Goal: Information Seeking & Learning: Check status

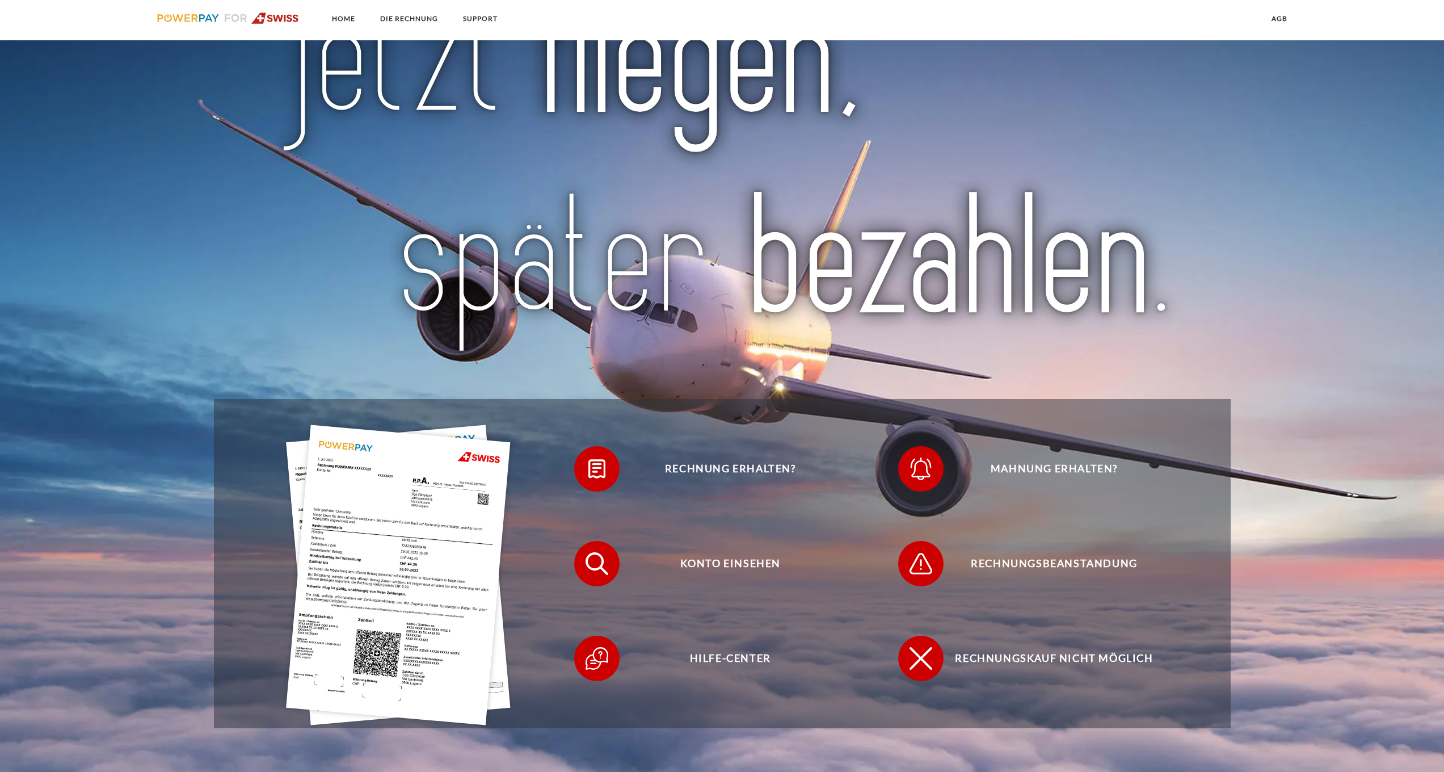
scroll to position [145, 0]
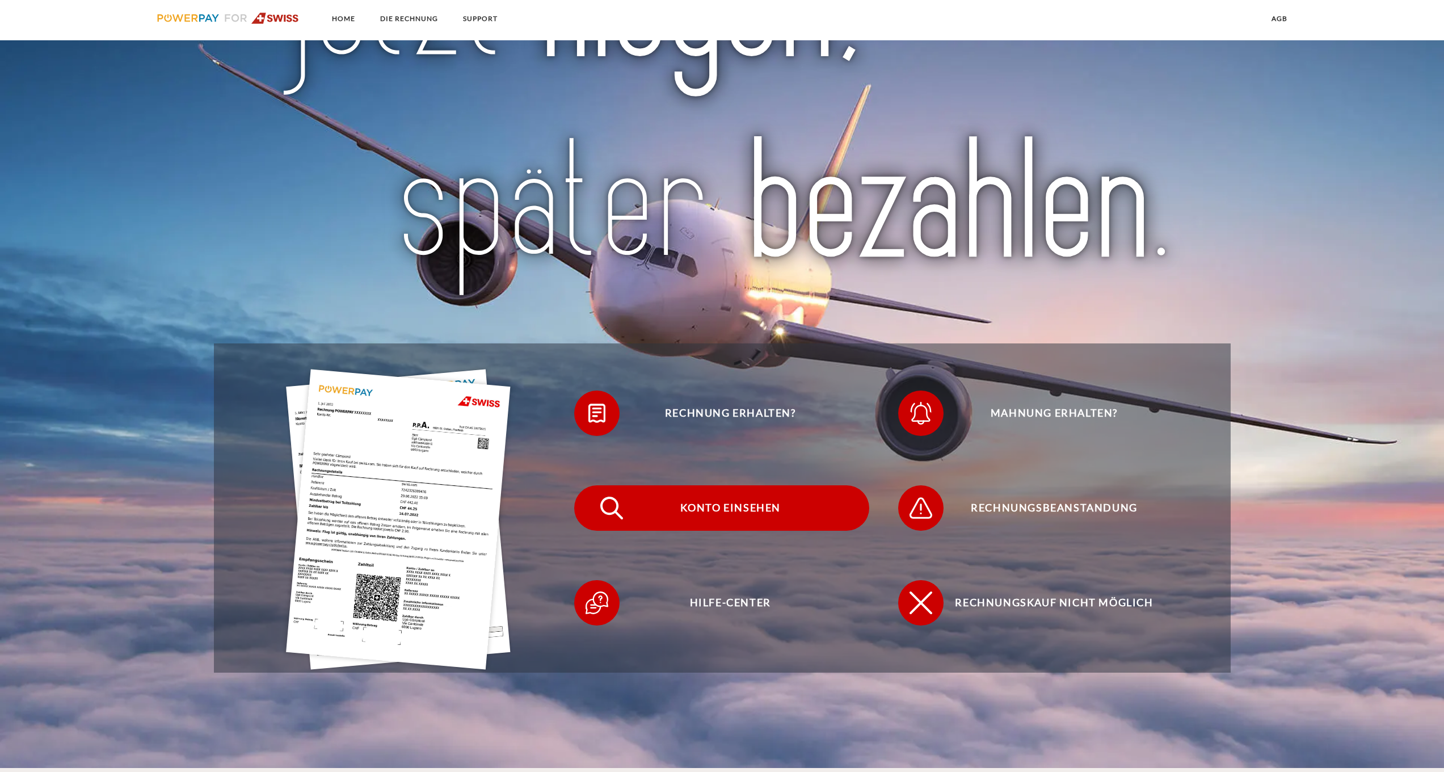
click at [445, 294] on span "Konto einsehen" at bounding box center [730, 507] width 278 height 45
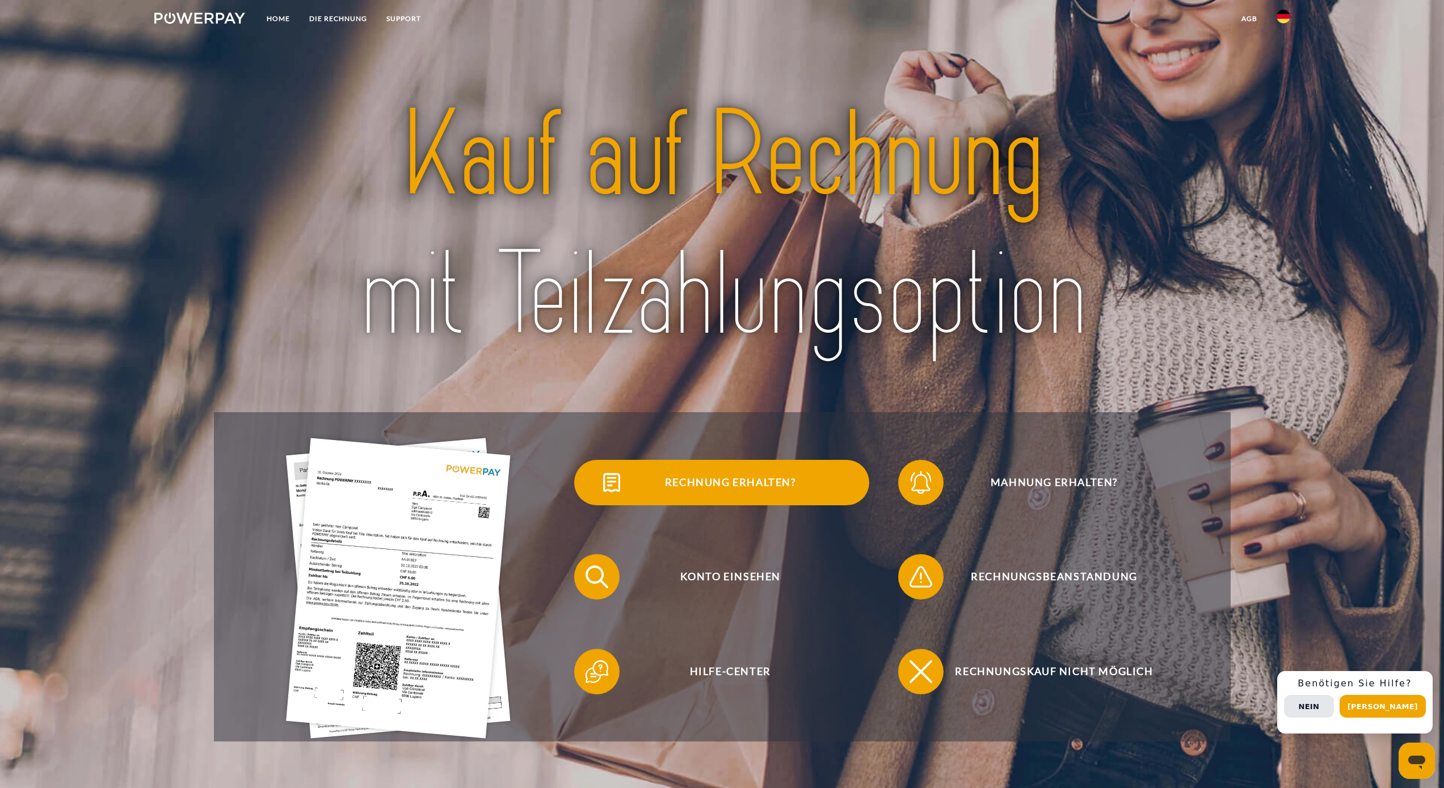
click at [445, 310] on span "Rechnung erhalten?" at bounding box center [730, 482] width 278 height 45
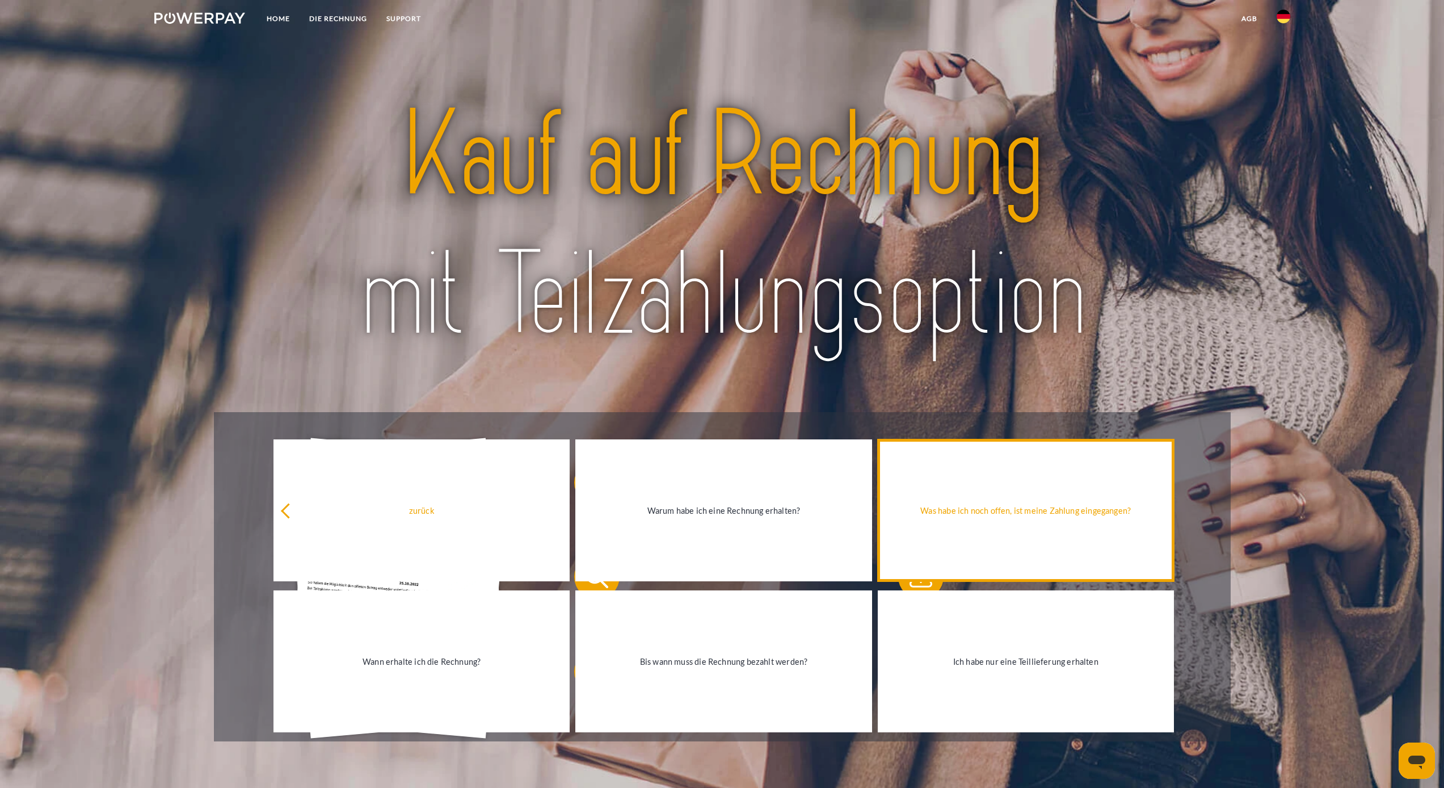
click at [445, 310] on div "Was habe ich noch offen, ist meine Zahlung eingegangen?" at bounding box center [1026, 510] width 283 height 15
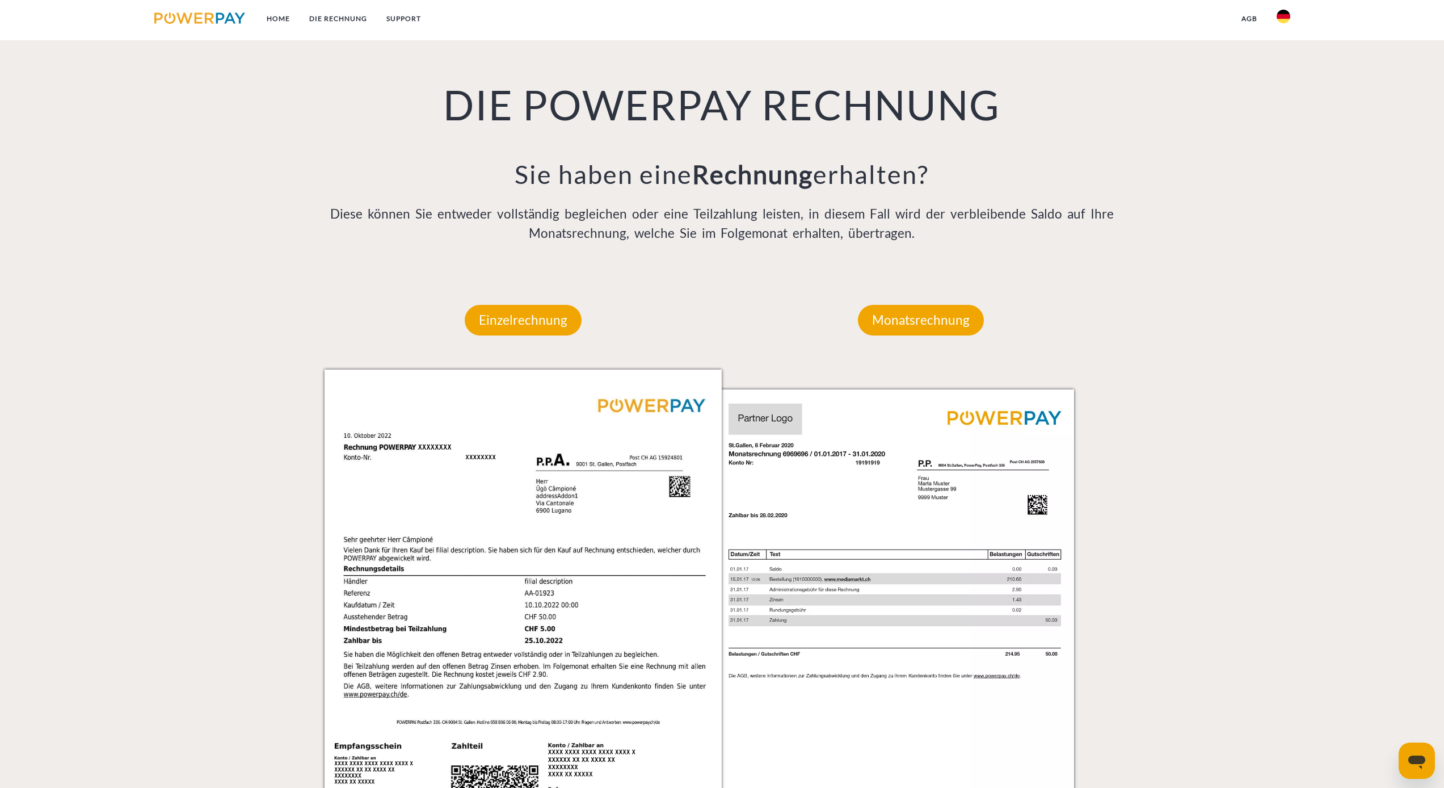
scroll to position [837, 0]
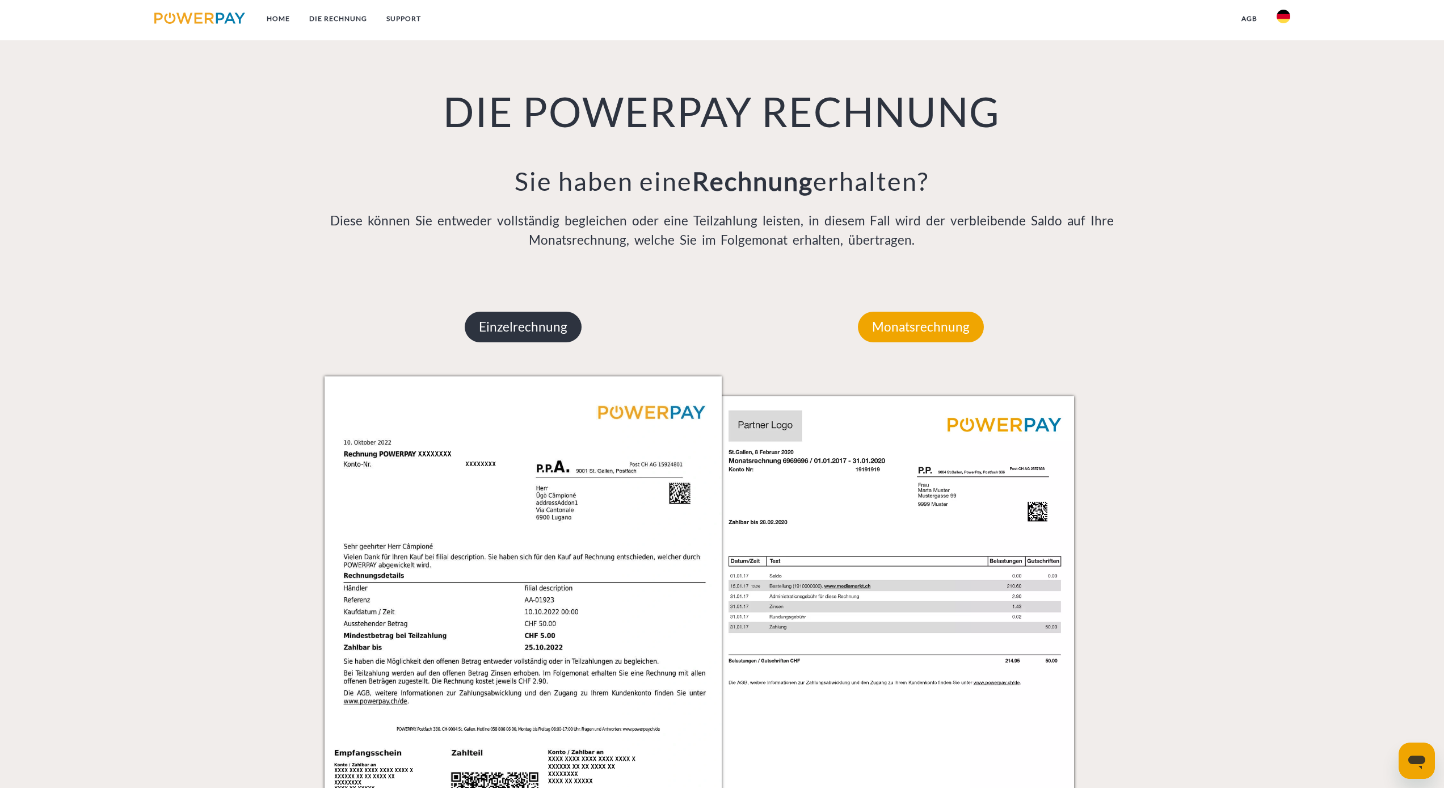
click at [445, 310] on p "Einzelrechnung" at bounding box center [523, 327] width 117 height 31
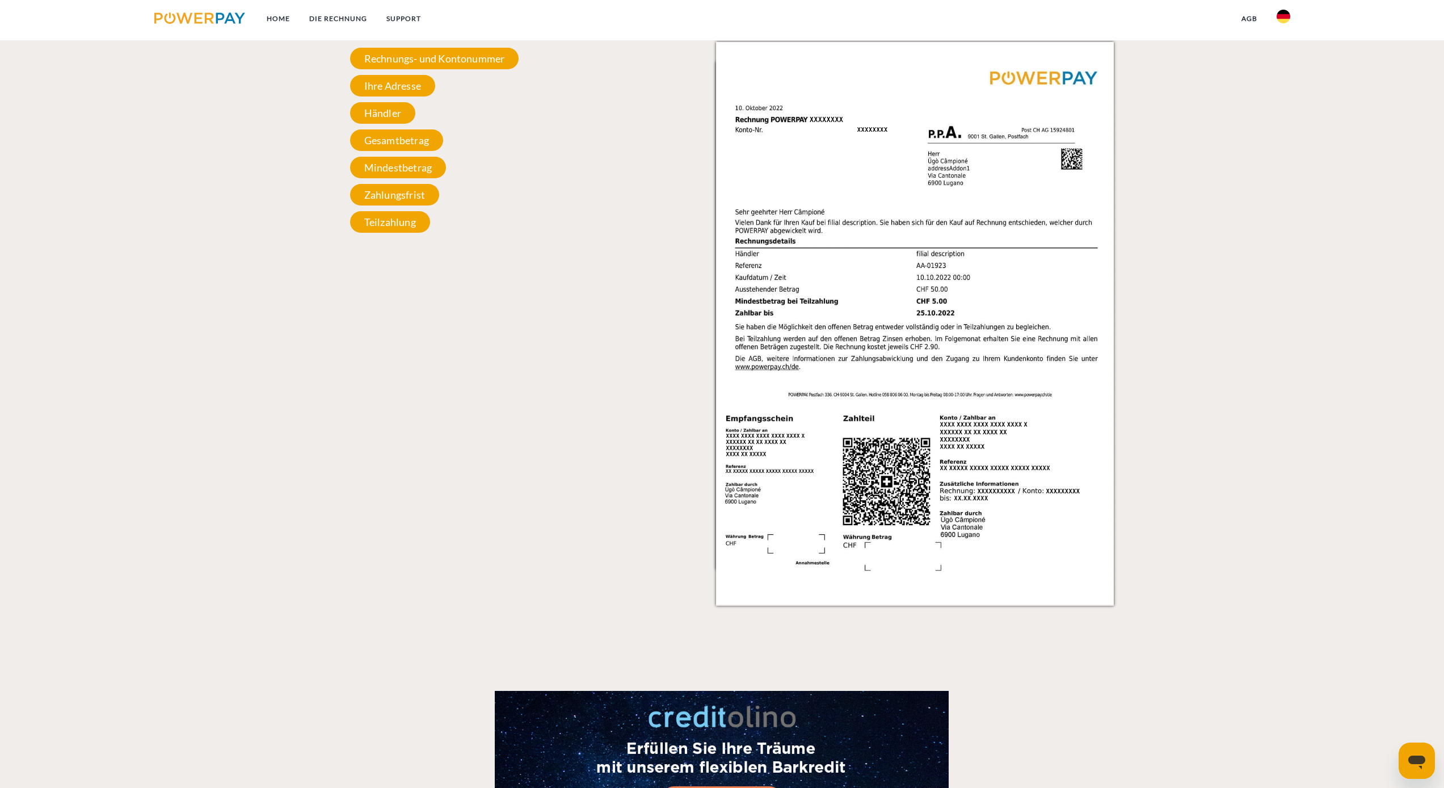
scroll to position [987, 0]
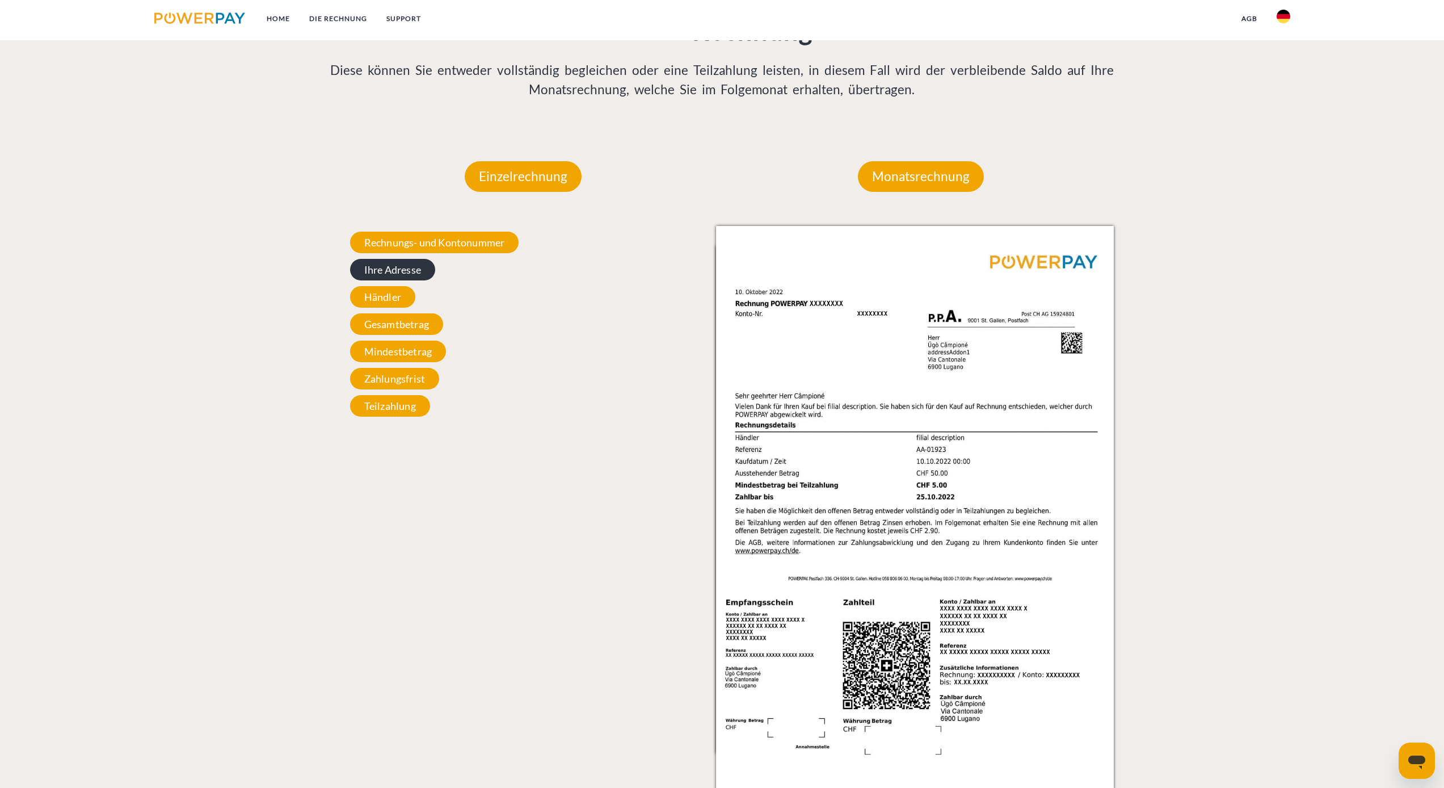
click at [397, 268] on span "Ihre Adresse" at bounding box center [392, 270] width 85 height 22
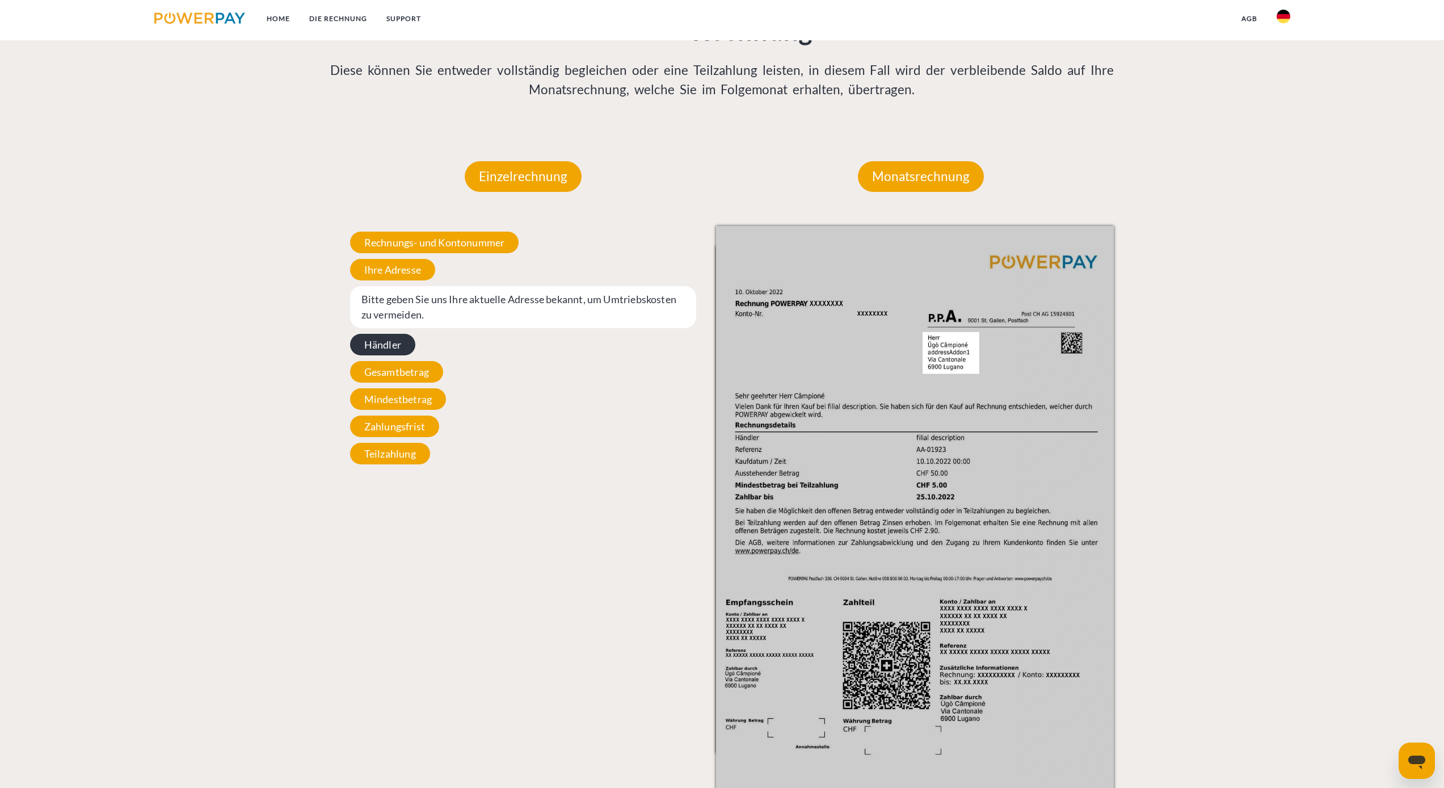
click at [366, 310] on span "Händler" at bounding box center [382, 345] width 65 height 22
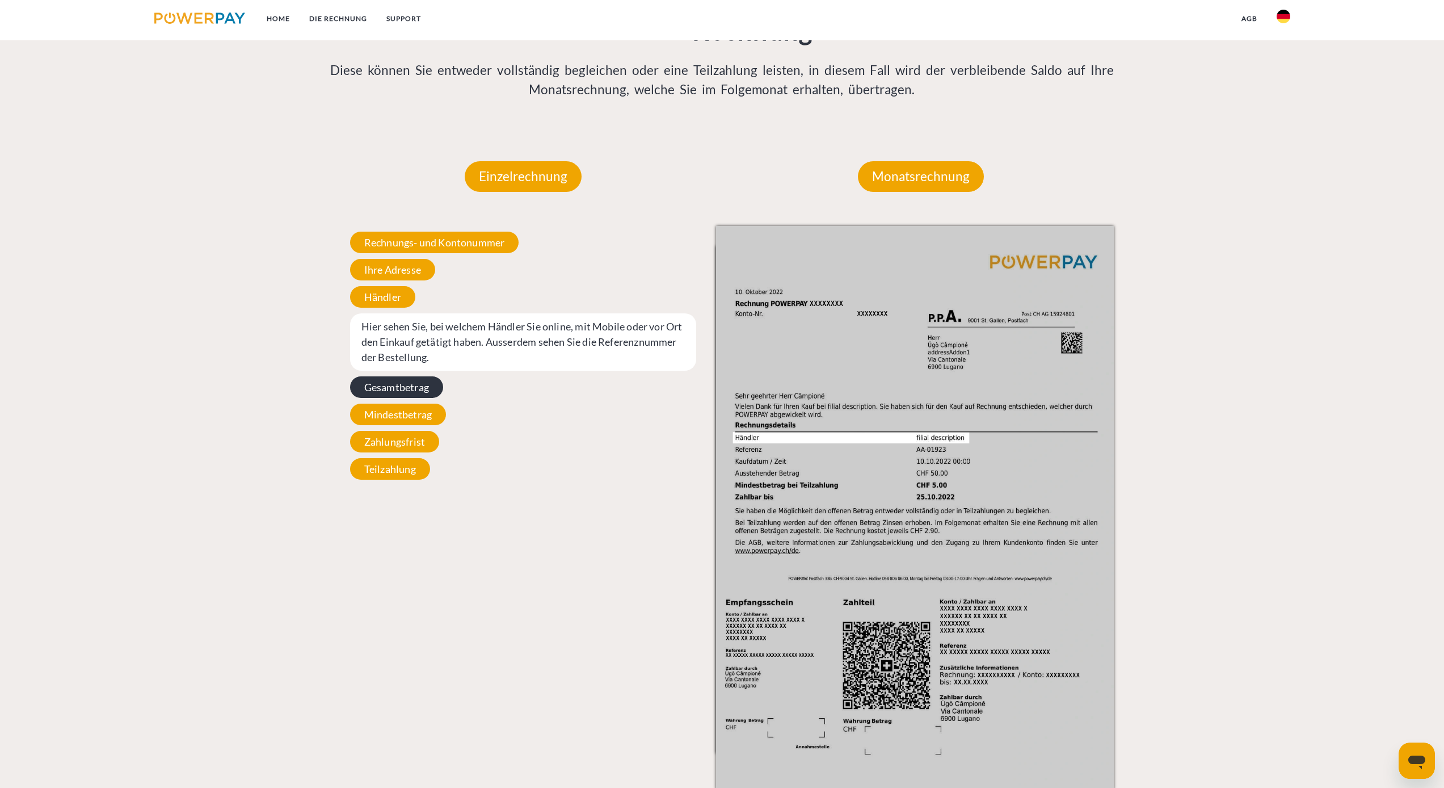
click at [372, 310] on span "Gesamtbetrag" at bounding box center [396, 387] width 93 height 22
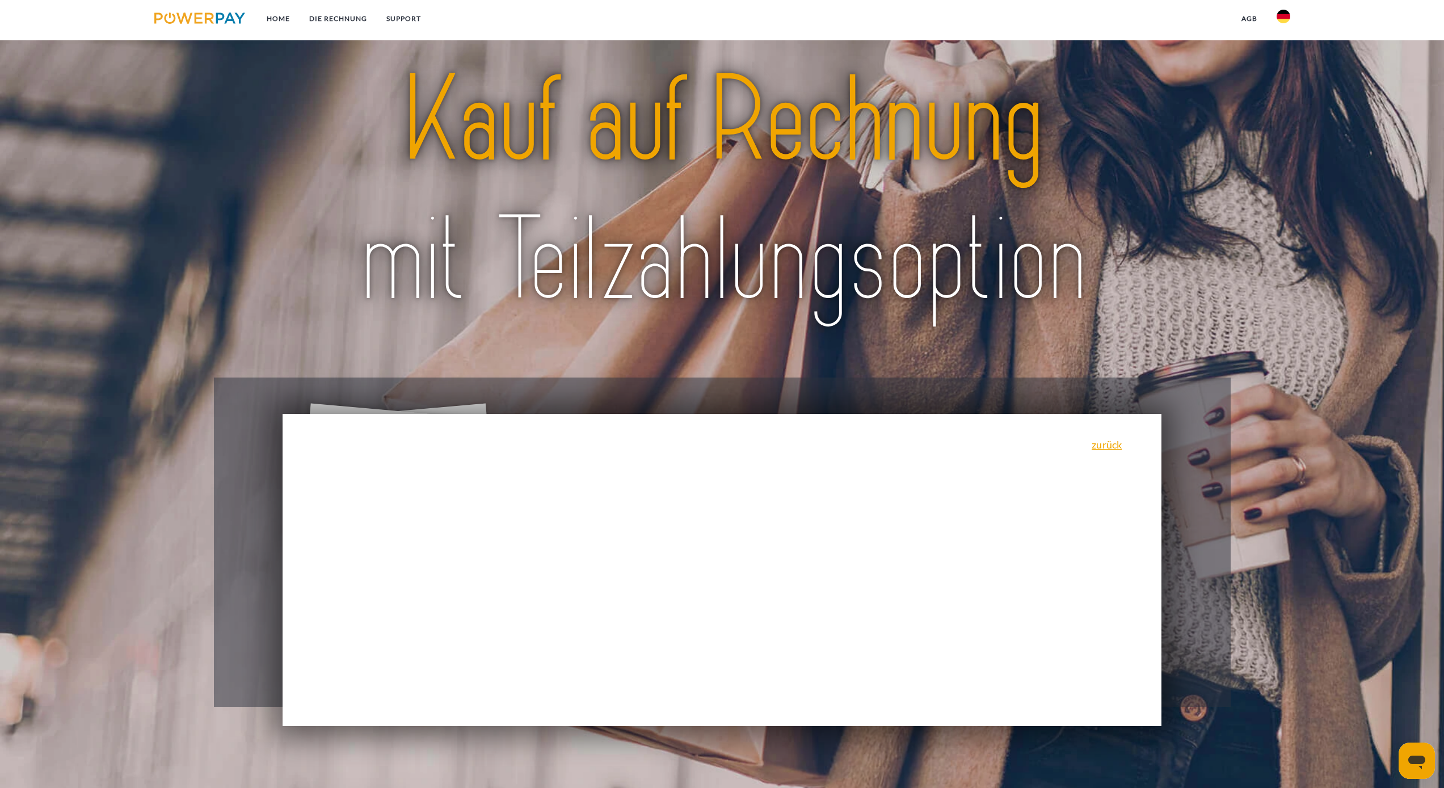
scroll to position [0, 0]
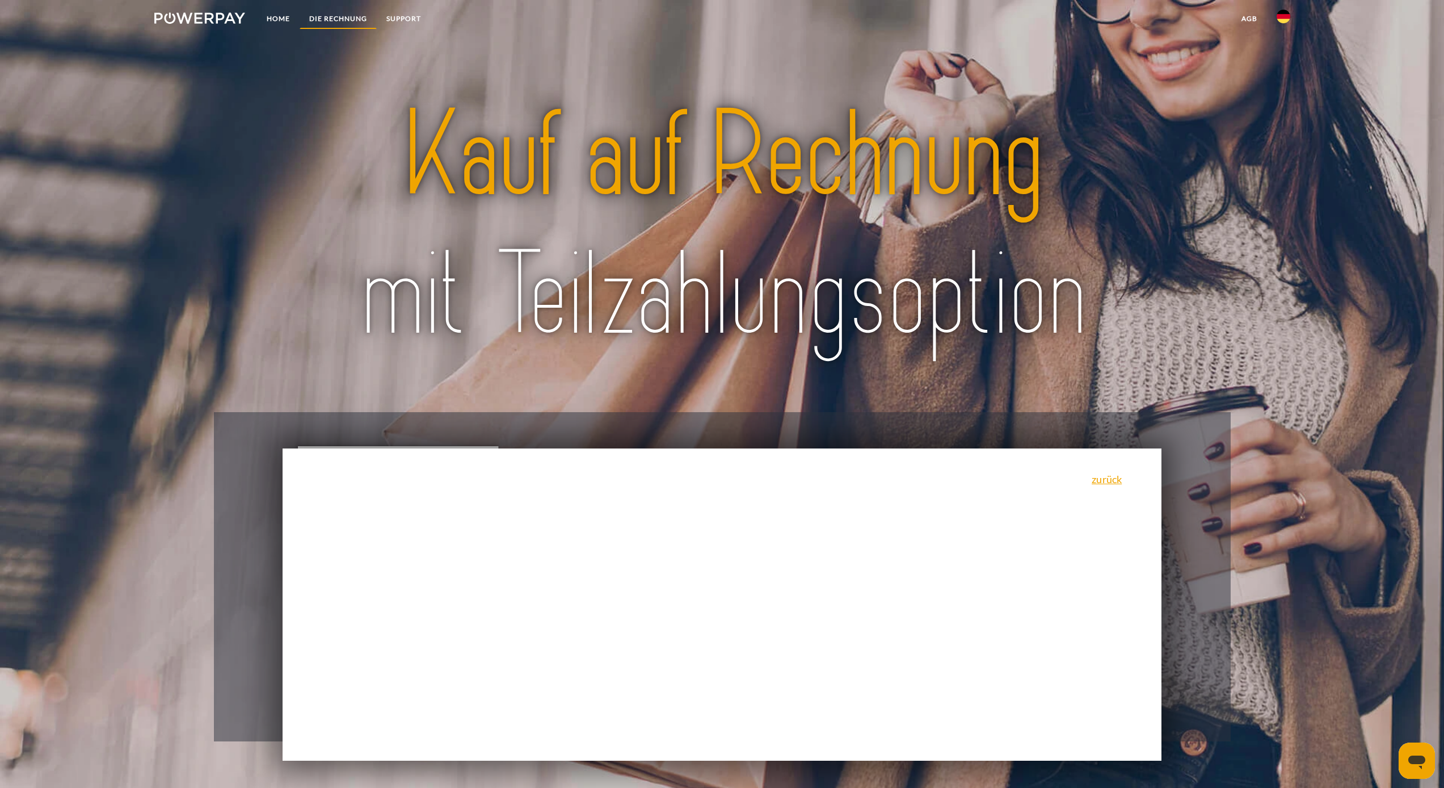
click at [326, 19] on link "DIE RECHNUNG" at bounding box center [338, 19] width 77 height 20
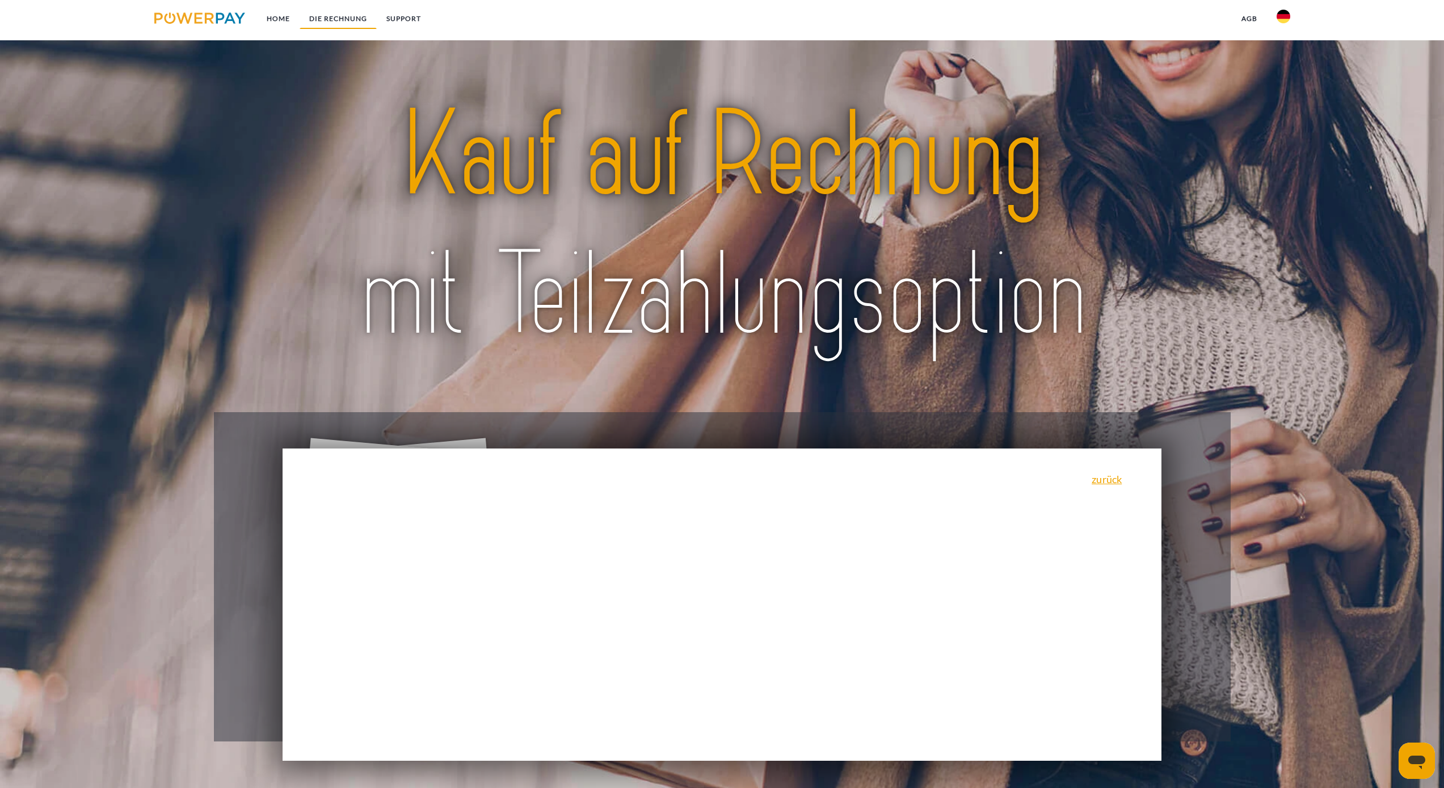
scroll to position [838, 0]
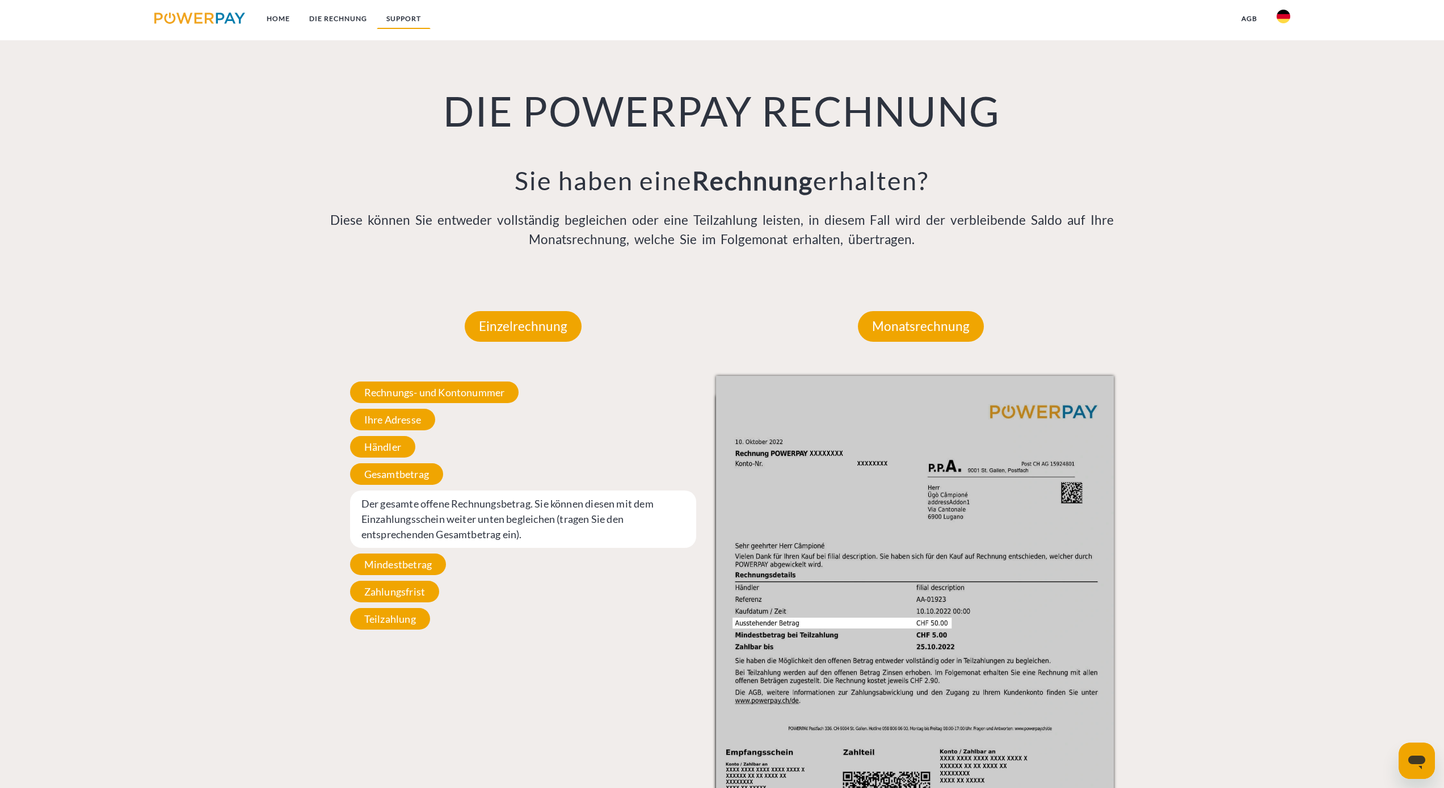
click at [411, 19] on link "SUPPORT" at bounding box center [404, 19] width 54 height 20
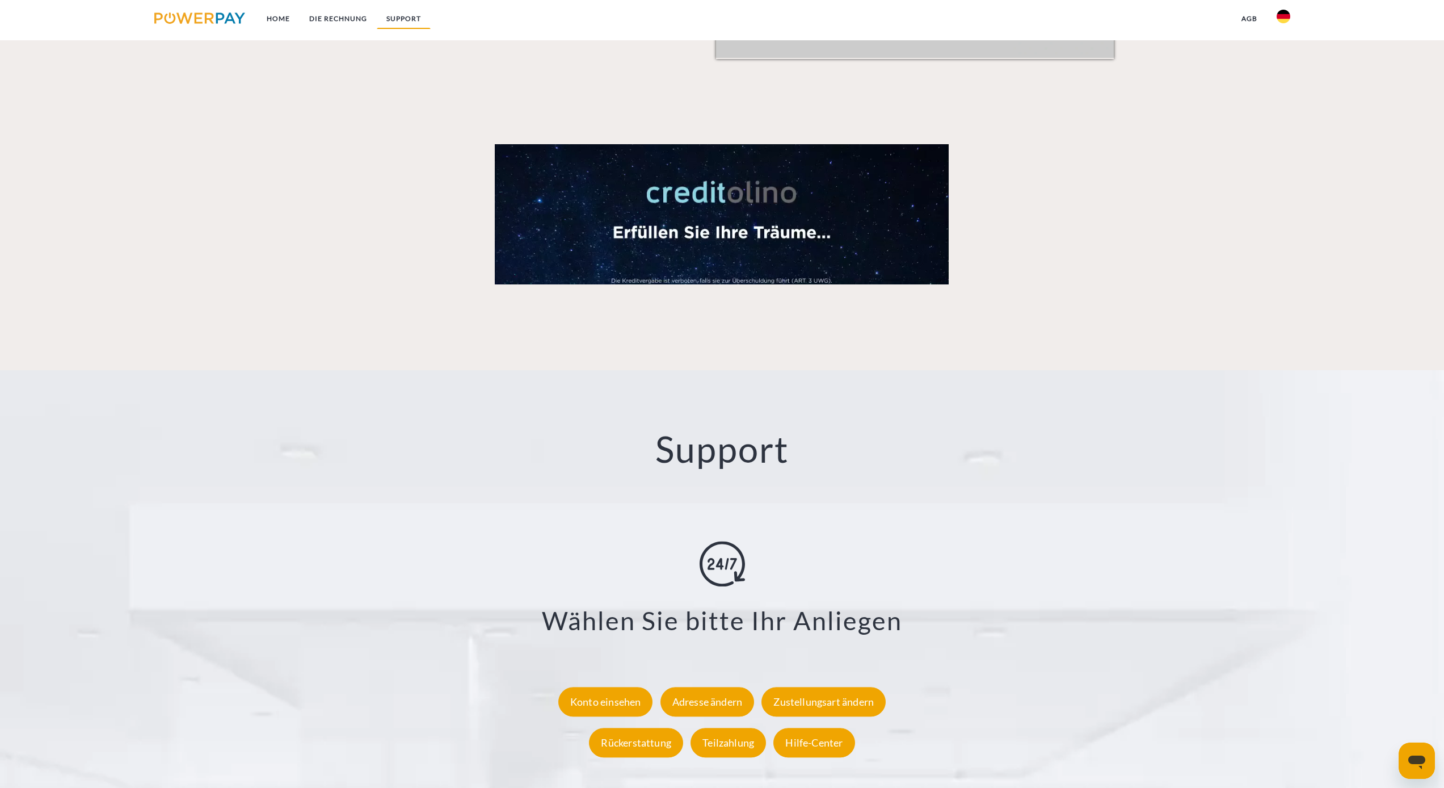
scroll to position [1929, 0]
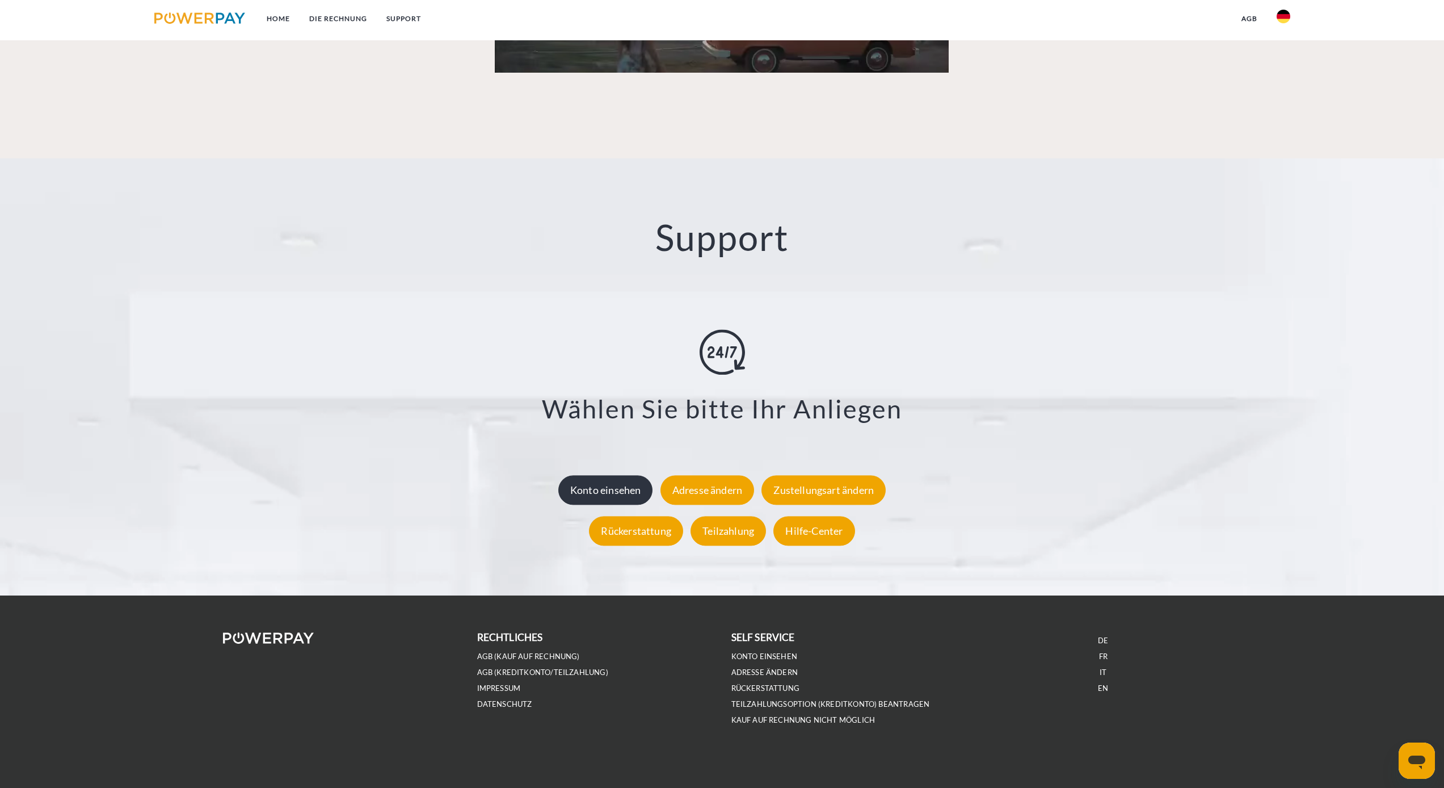
click at [445, 310] on div "Konto einsehen" at bounding box center [605, 490] width 95 height 30
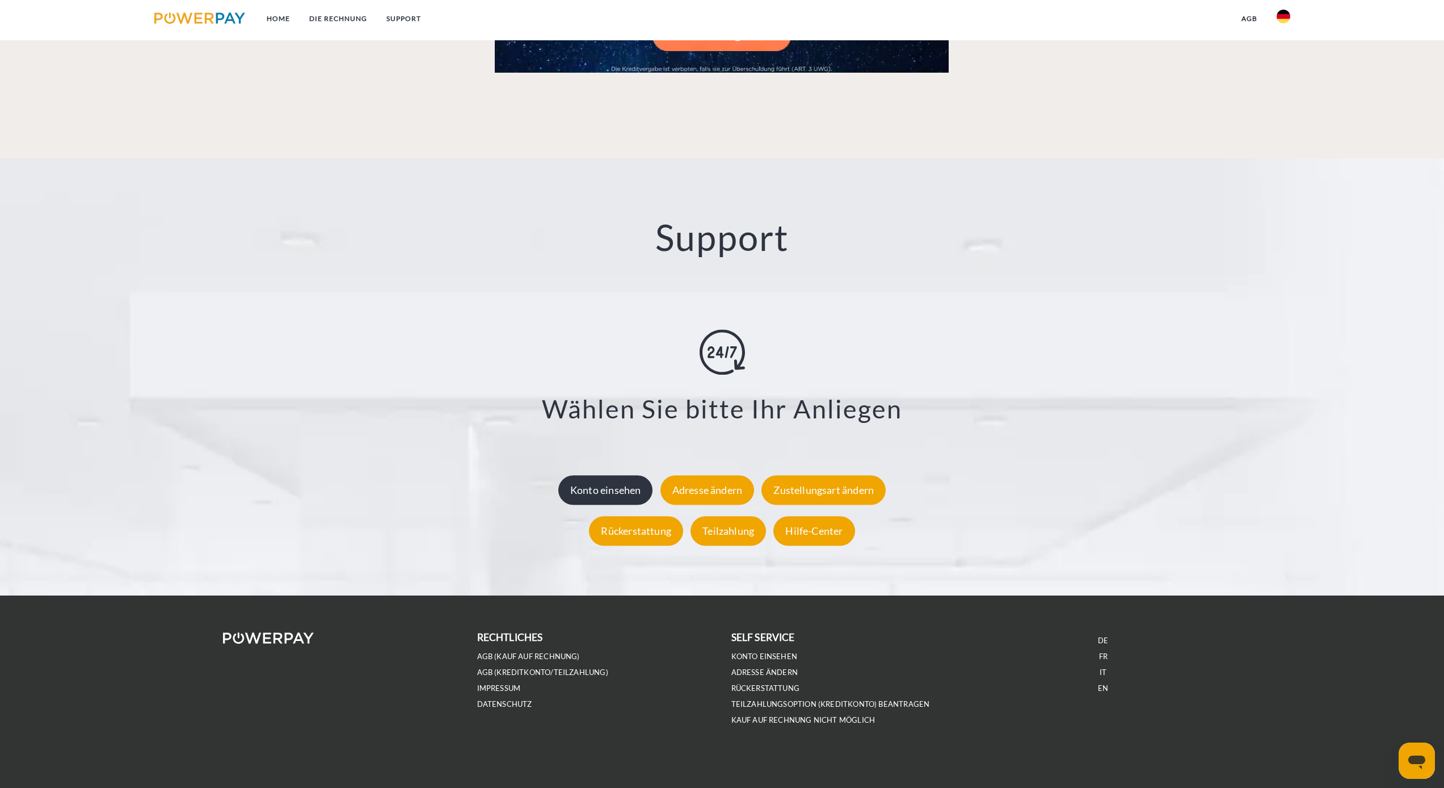
click at [445, 310] on div "Konto einsehen" at bounding box center [605, 490] width 95 height 30
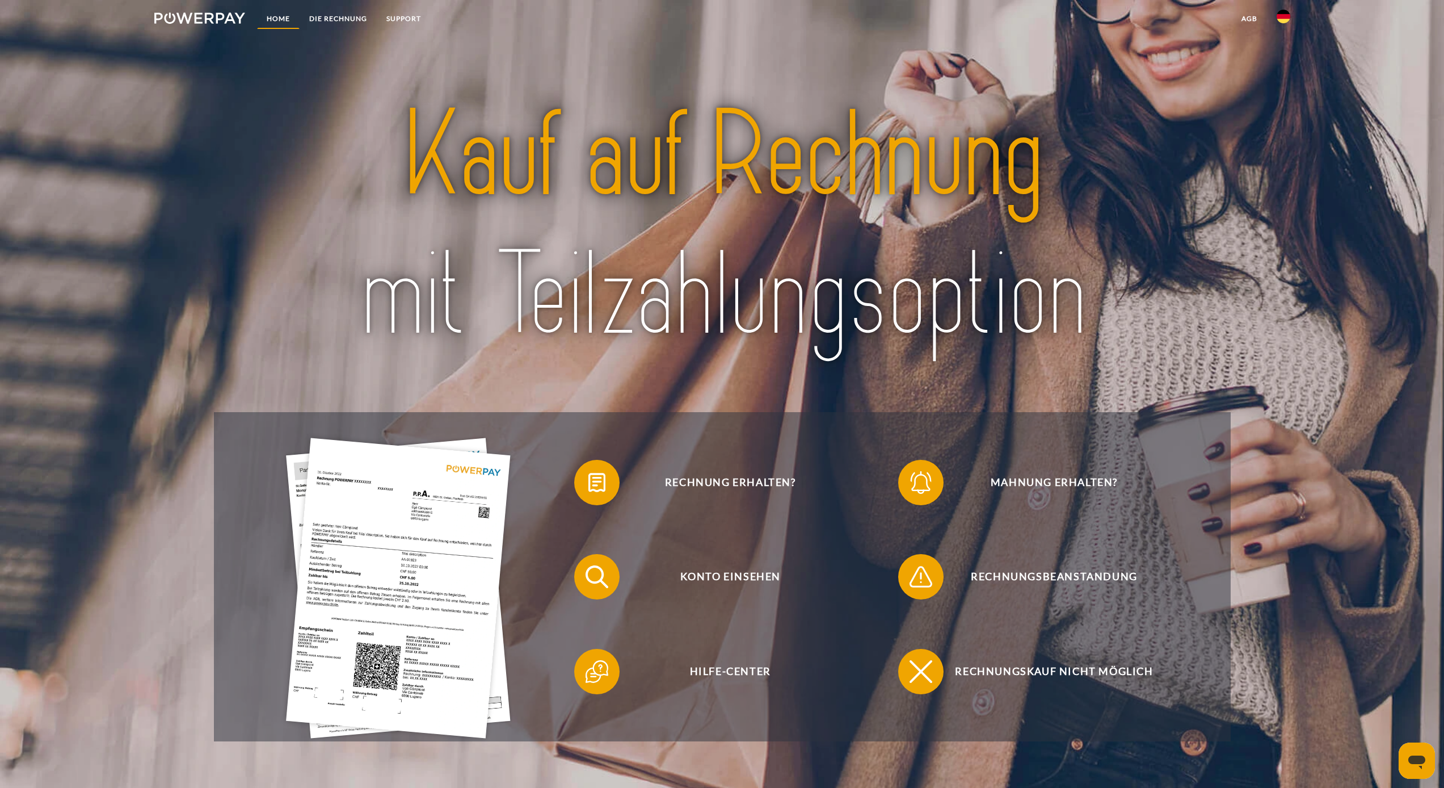
click at [272, 22] on link "Home" at bounding box center [278, 19] width 43 height 20
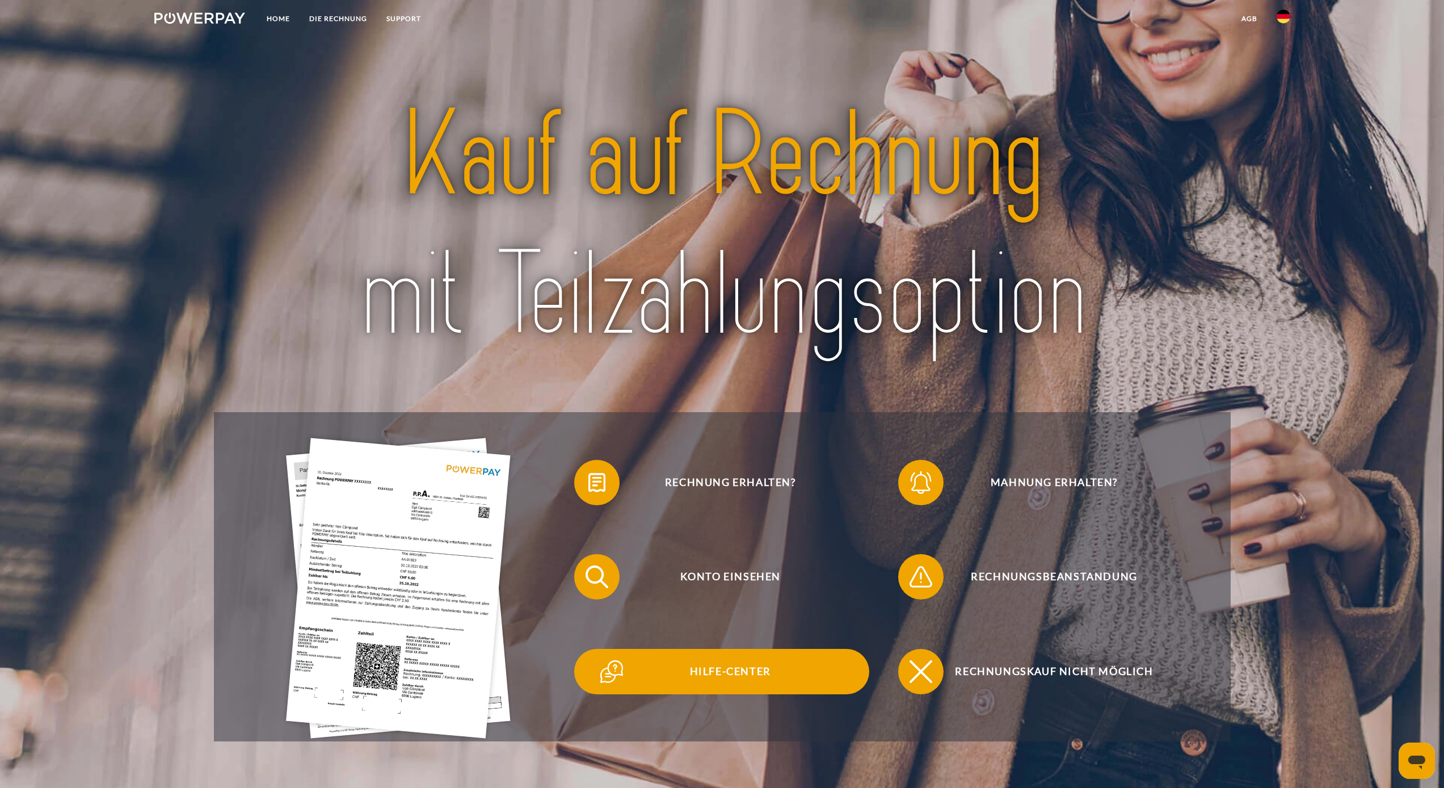
click at [756, 668] on span "Hilfe-Center" at bounding box center [730, 671] width 278 height 45
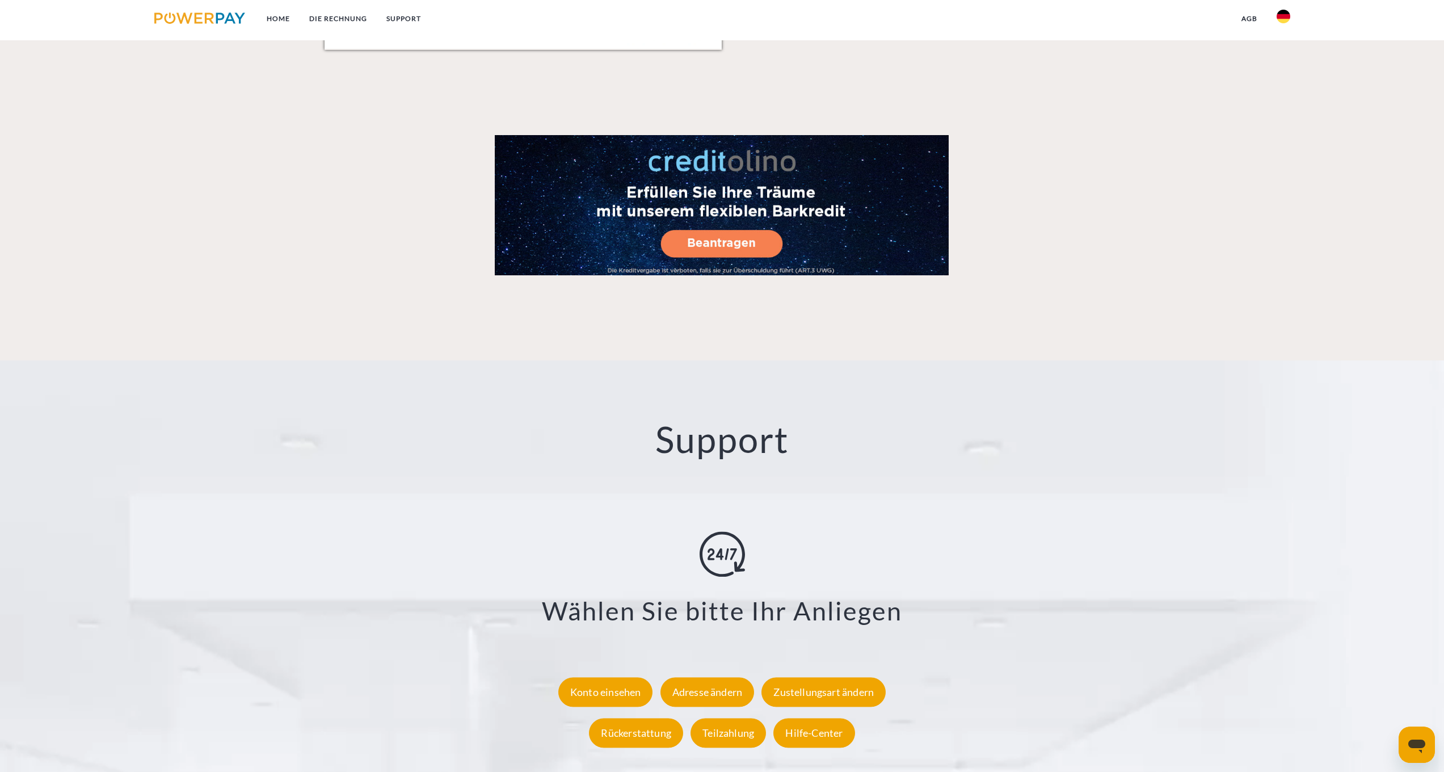
scroll to position [1942, 0]
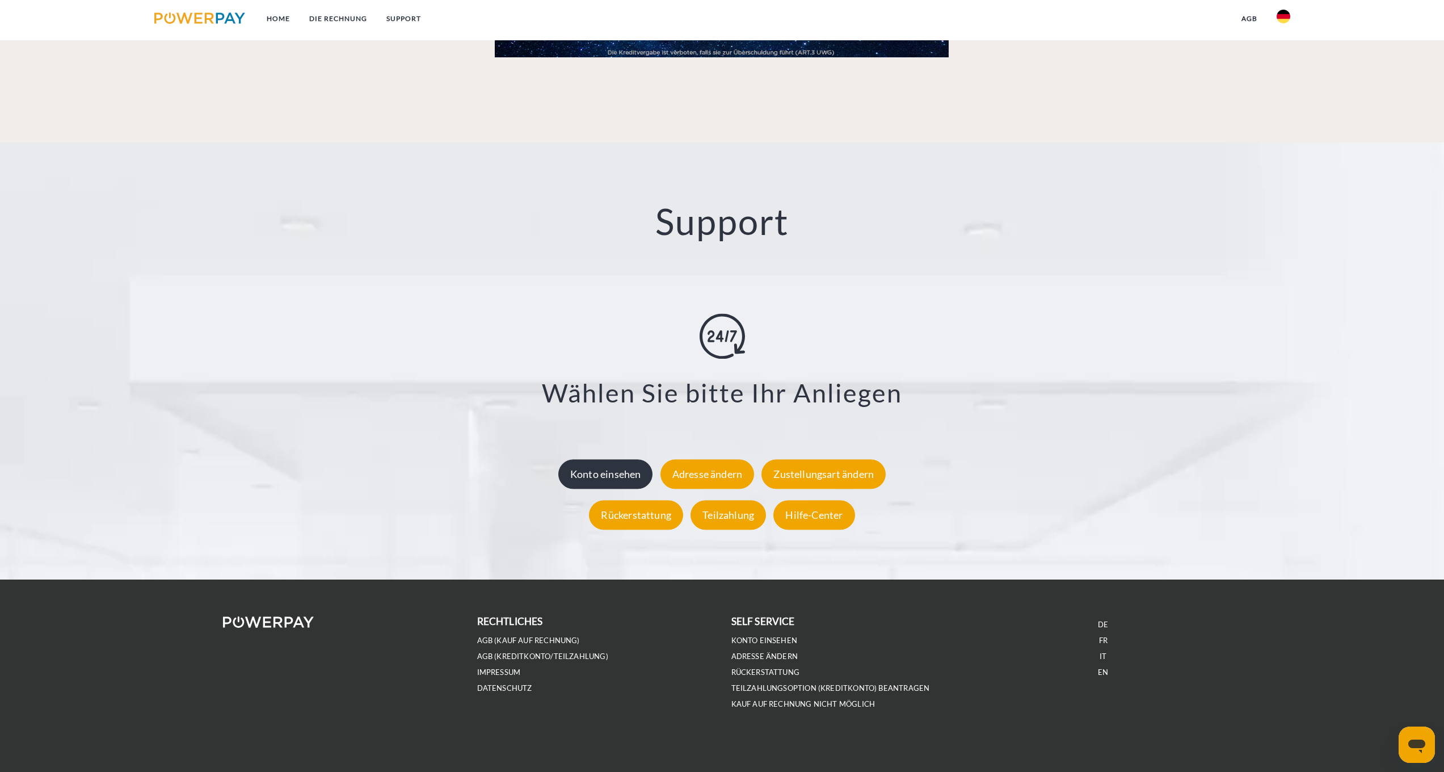
click at [615, 477] on div "Konto einsehen" at bounding box center [605, 475] width 95 height 30
click at [544, 637] on link "AGB (Kauf auf Rechnung)" at bounding box center [528, 641] width 103 height 10
